Goal: Task Accomplishment & Management: Manage account settings

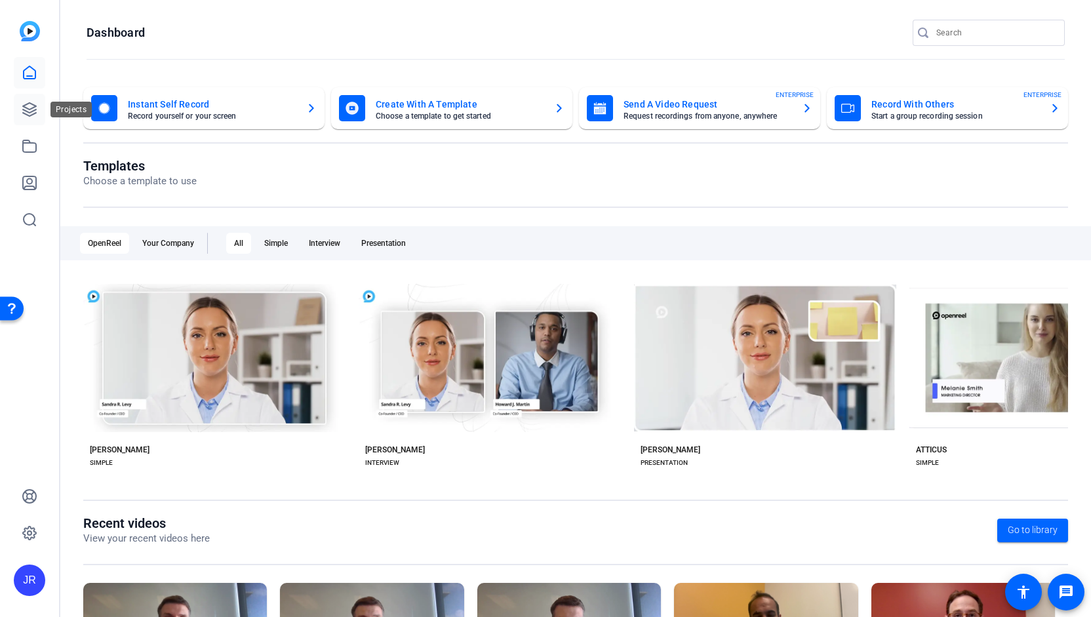
click at [29, 115] on icon at bounding box center [30, 110] width 16 height 16
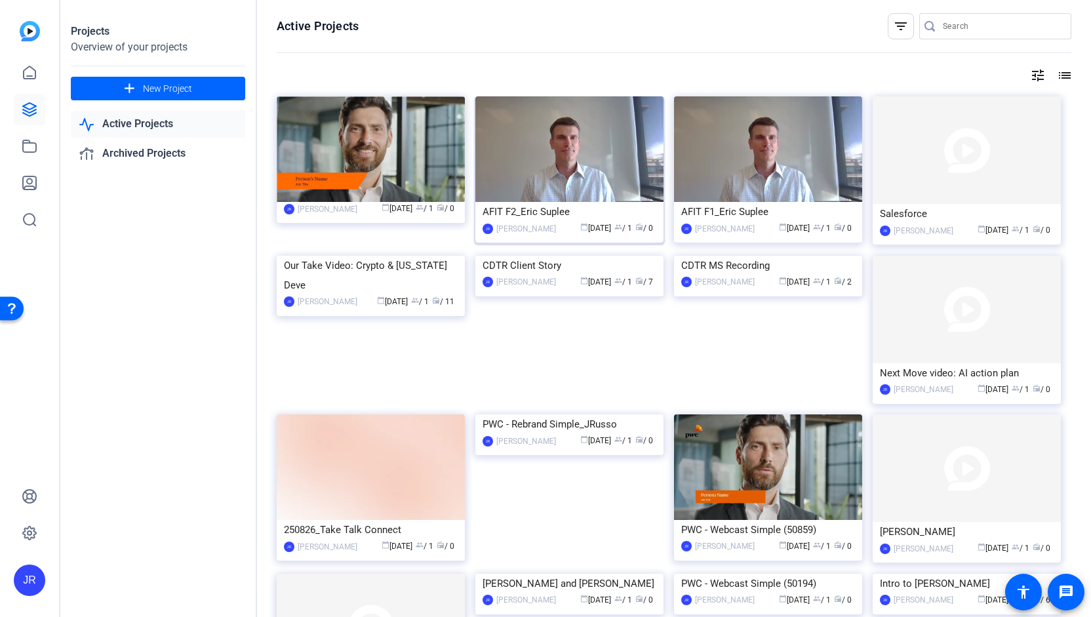
click at [561, 210] on div "AFIT F2_Eric Suplee" at bounding box center [570, 212] width 174 height 20
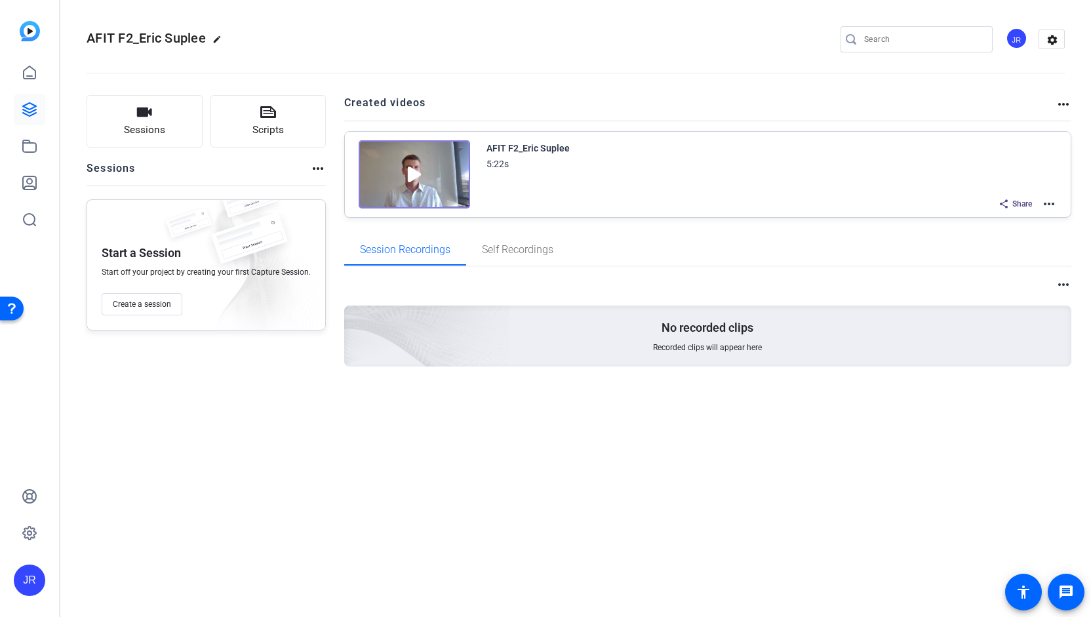
click at [1046, 207] on mat-icon "more_horiz" at bounding box center [1049, 204] width 16 height 16
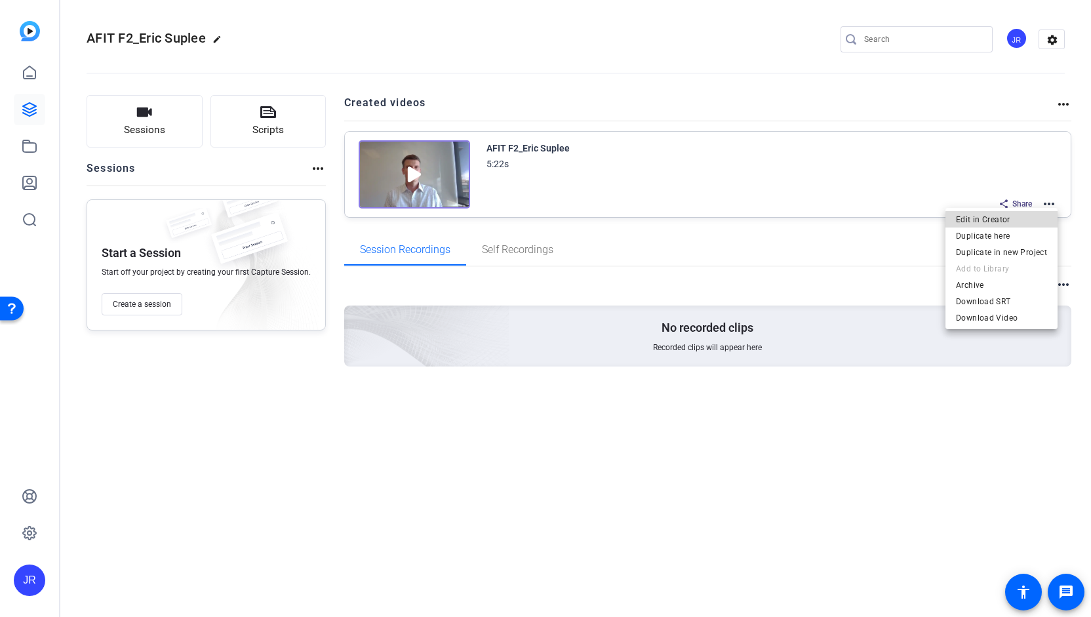
click at [1015, 221] on span "Edit in Creator" at bounding box center [1001, 219] width 91 height 16
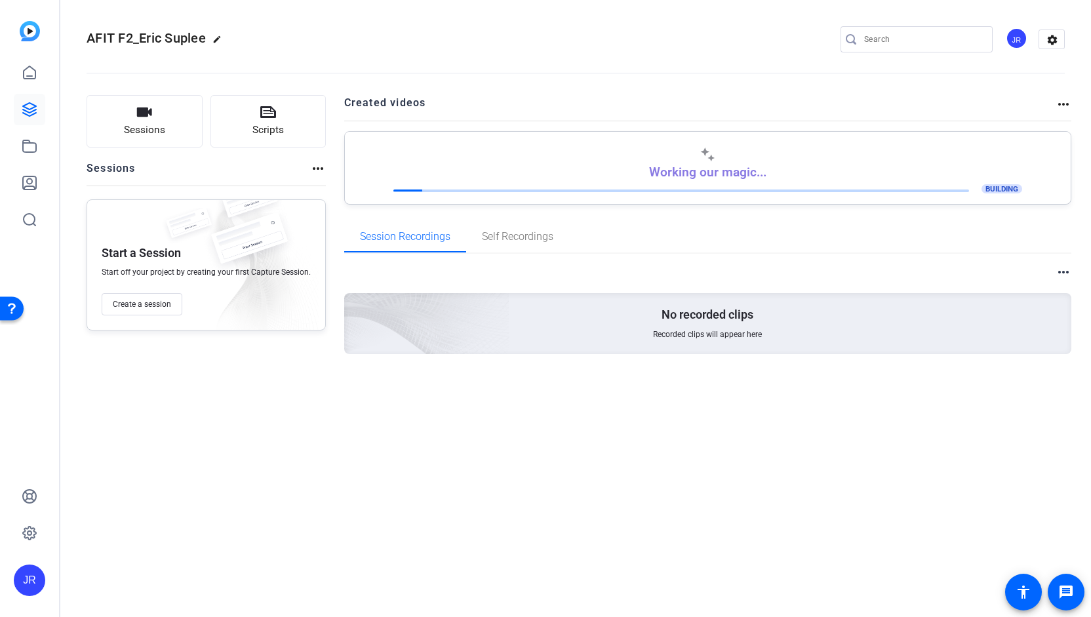
click at [313, 171] on mat-icon "more_horiz" at bounding box center [318, 169] width 16 height 16
click at [1066, 106] on div at bounding box center [545, 308] width 1091 height 617
click at [1065, 106] on mat-icon "more_horiz" at bounding box center [1064, 104] width 16 height 16
click at [28, 112] on div at bounding box center [545, 308] width 1091 height 617
click at [28, 112] on icon at bounding box center [30, 110] width 16 height 16
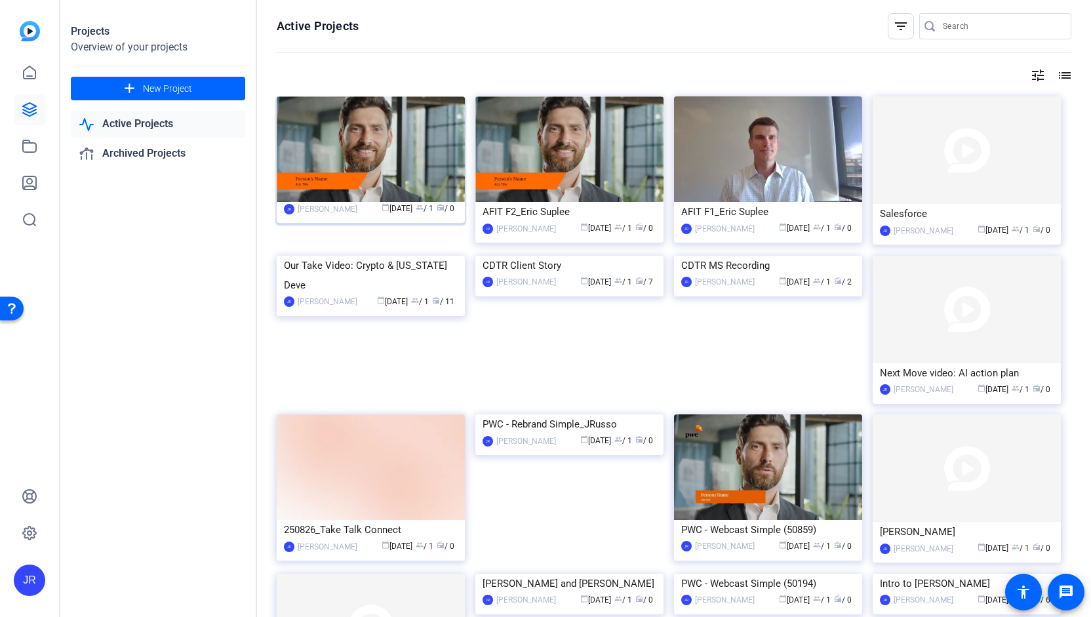
click at [321, 218] on mat-card-content "JR [PERSON_NAME] calendar_today [DATE] group / 1 radio / 0" at bounding box center [370, 214] width 195 height 24
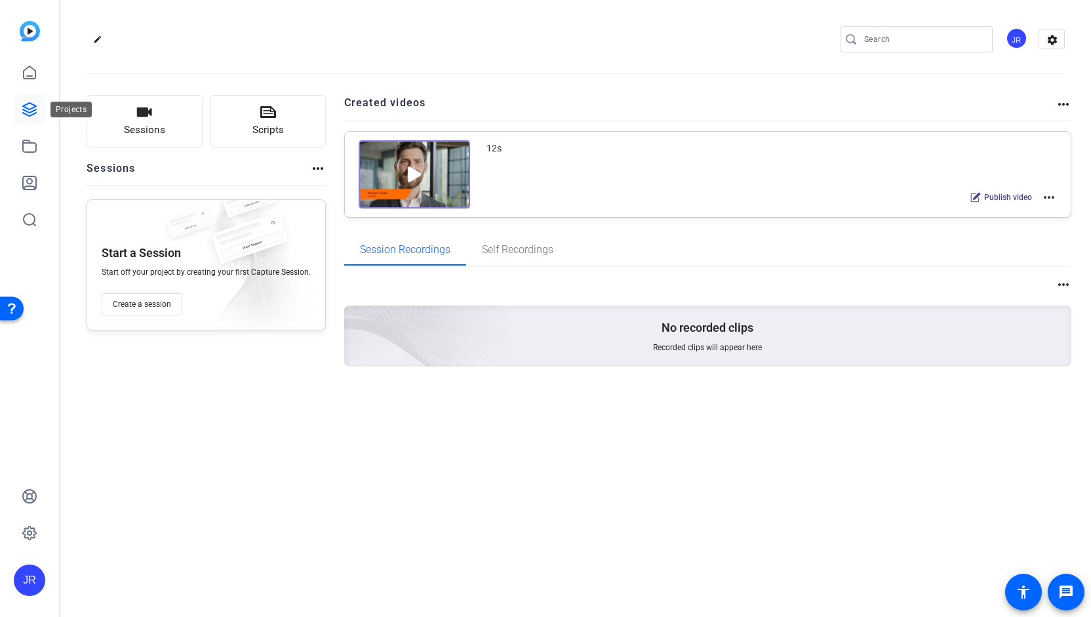
click at [31, 115] on icon at bounding box center [29, 109] width 13 height 13
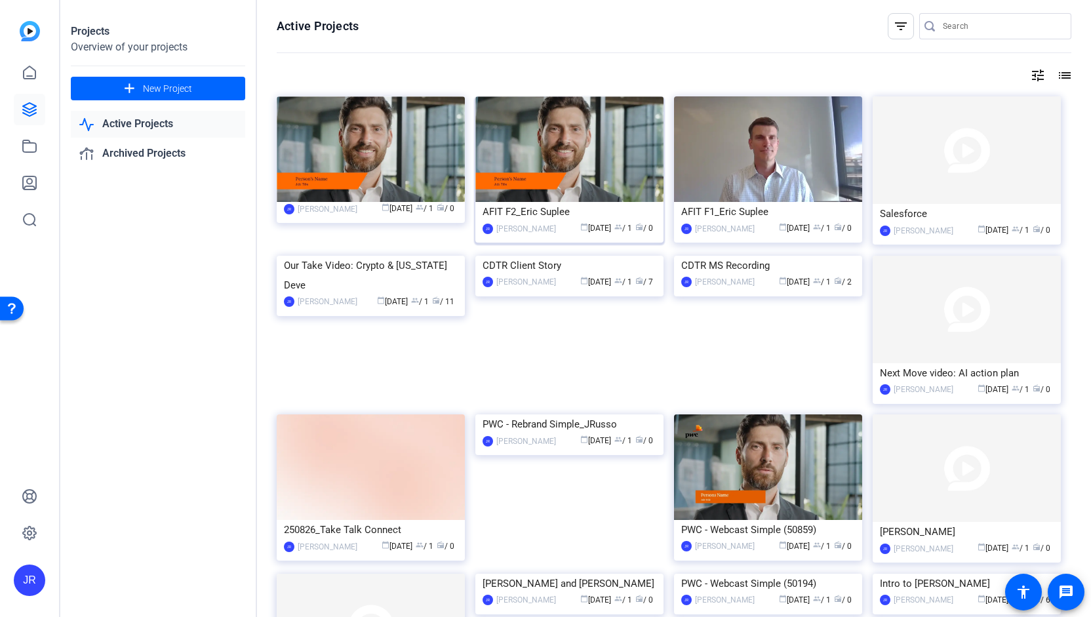
click at [547, 212] on div "AFIT F2_Eric Suplee" at bounding box center [570, 212] width 174 height 20
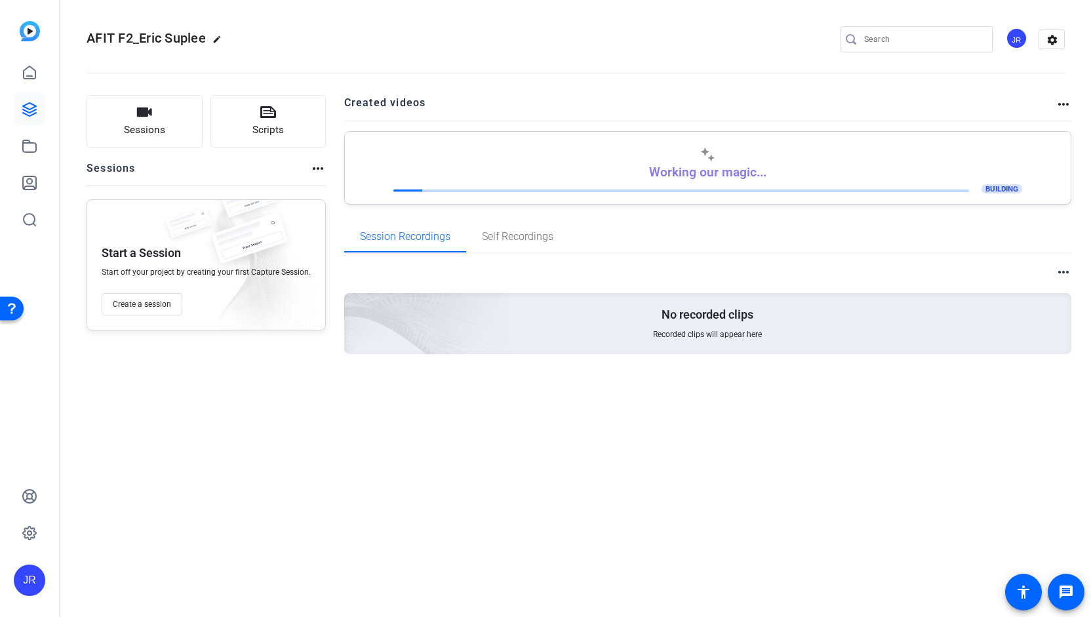
click at [318, 168] on mat-icon "more_horiz" at bounding box center [318, 169] width 16 height 16
click at [318, 168] on div at bounding box center [545, 308] width 1091 height 617
click at [31, 119] on link at bounding box center [29, 109] width 31 height 31
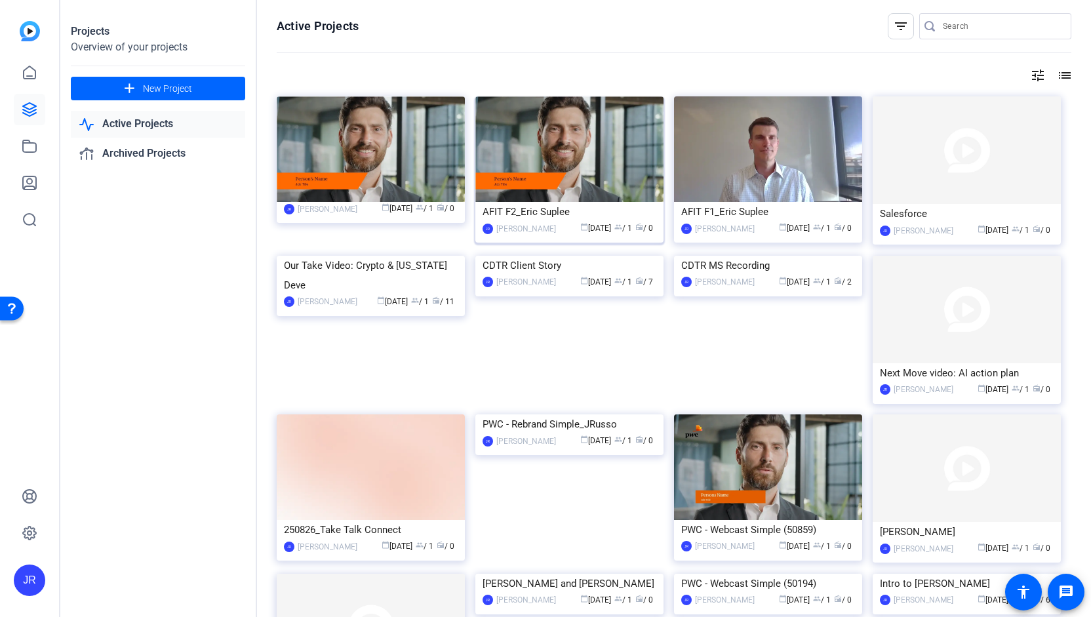
click at [584, 234] on div "calendar_today [DATE] group / 1 radio / 0" at bounding box center [610, 229] width 94 height 14
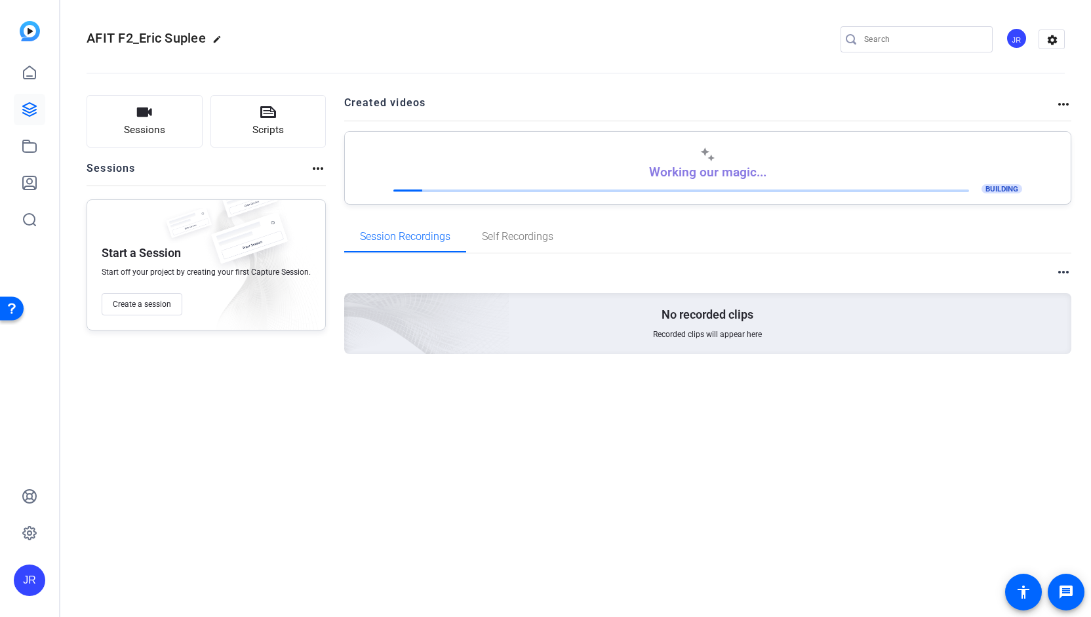
click at [1065, 271] on mat-icon "more_horiz" at bounding box center [1064, 272] width 16 height 16
click at [1067, 106] on div at bounding box center [545, 308] width 1091 height 617
click at [1067, 106] on mat-icon "more_horiz" at bounding box center [1064, 104] width 16 height 16
click at [1067, 106] on div at bounding box center [545, 308] width 1091 height 617
click at [1046, 38] on mat-icon "settings" at bounding box center [1052, 40] width 26 height 20
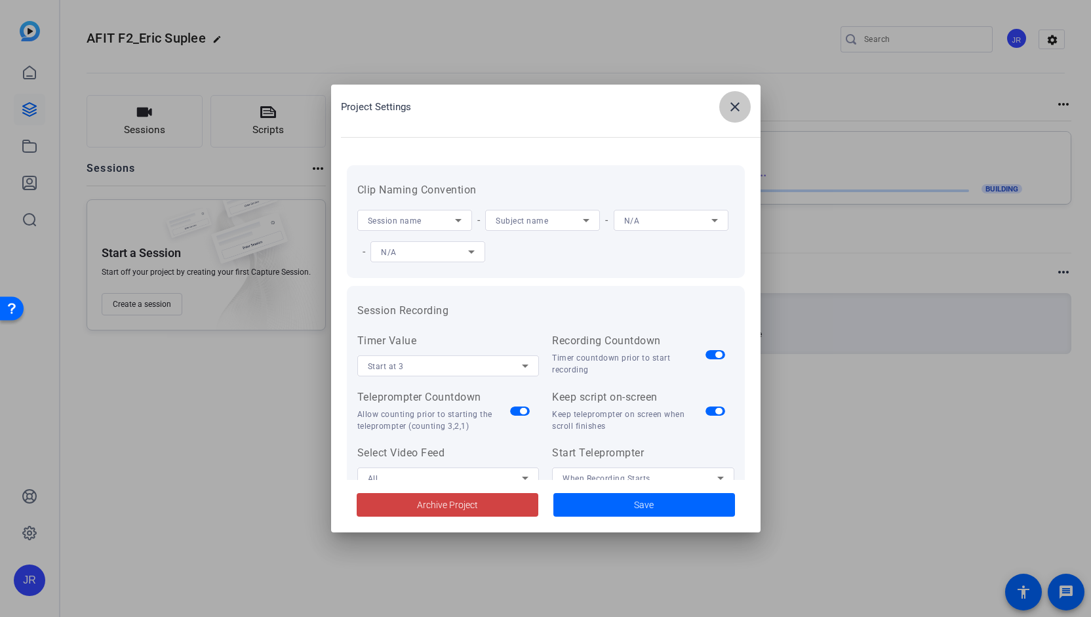
click at [744, 106] on span at bounding box center [734, 106] width 31 height 31
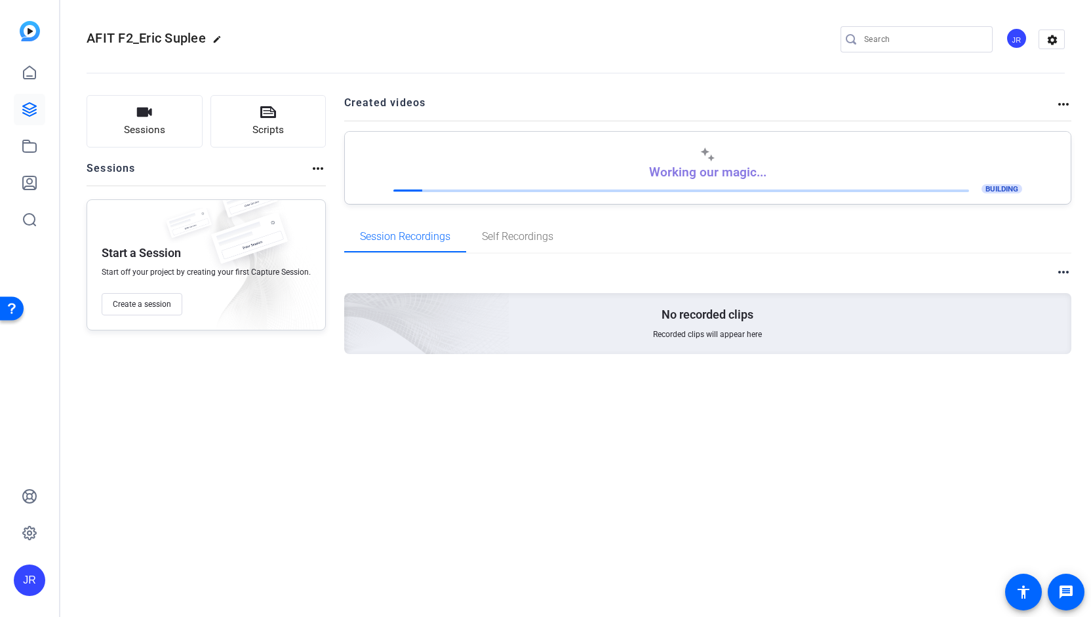
click at [316, 171] on mat-icon "more_horiz" at bounding box center [318, 169] width 16 height 16
click at [26, 111] on div at bounding box center [545, 308] width 1091 height 617
